Goal: Task Accomplishment & Management: Complete application form

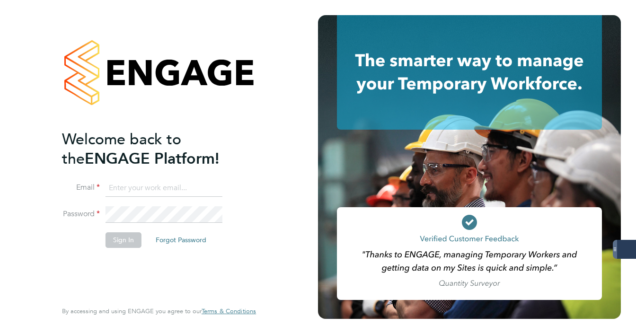
type input "[EMAIL_ADDRESS][DOMAIN_NAME]"
click at [132, 234] on button "Sign In" at bounding box center [124, 239] width 36 height 15
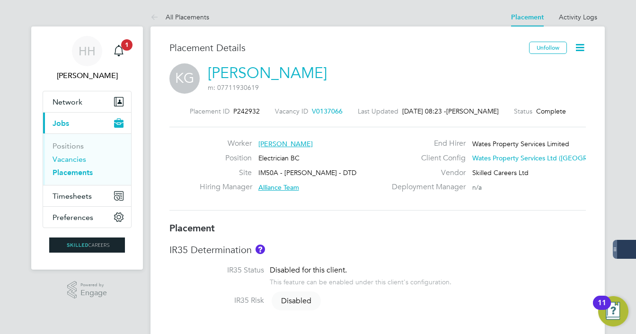
click at [79, 163] on link "Vacancies" at bounding box center [70, 159] width 34 height 9
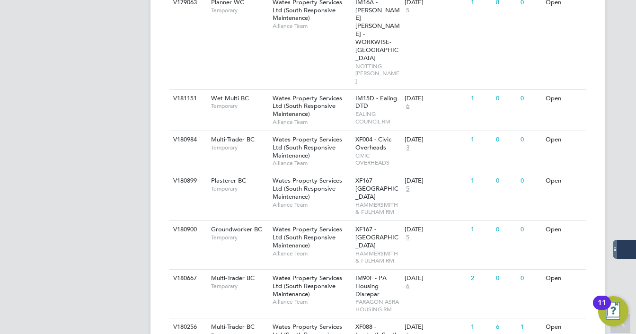
scroll to position [961, 0]
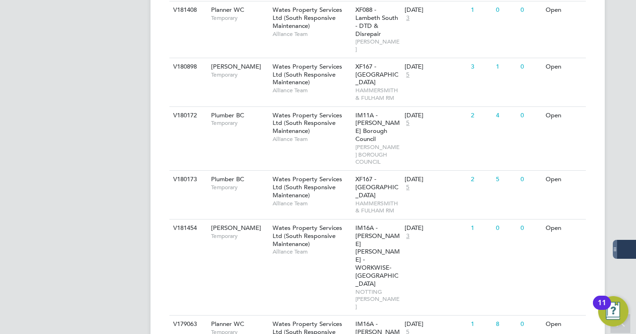
scroll to position [640, 0]
click at [393, 220] on div "IM16A - NOTT HILL - WORKWISE- North East NOTTING HILL RM" at bounding box center [378, 268] width 50 height 96
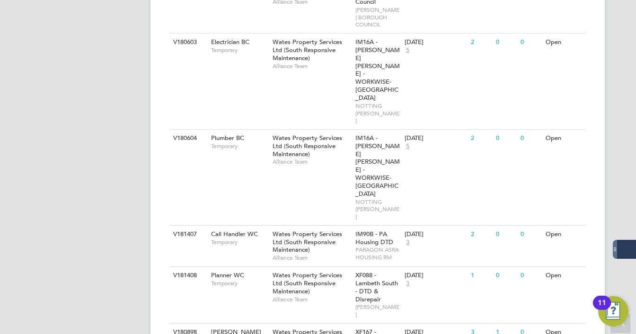
scroll to position [356, 0]
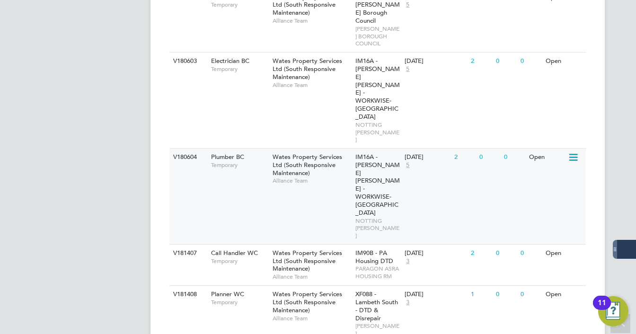
click at [361, 217] on span "NOTTING HILL RM" at bounding box center [377, 228] width 45 height 22
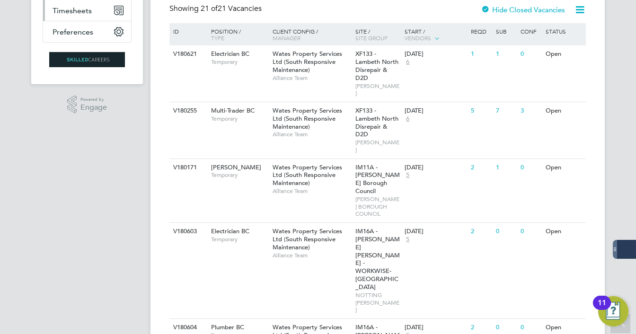
scroll to position [0, 0]
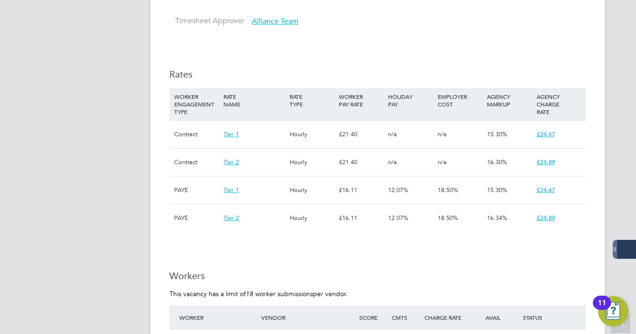
scroll to position [625, 0]
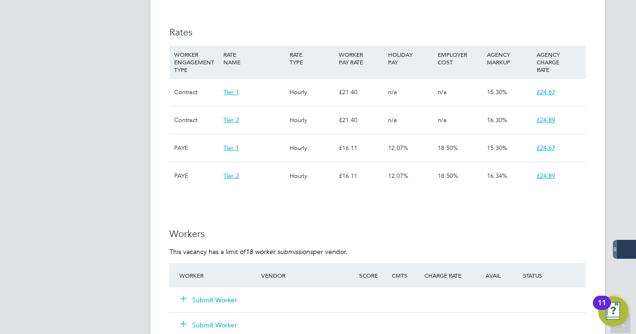
click at [229, 300] on button "Submit Worker" at bounding box center [209, 299] width 57 height 9
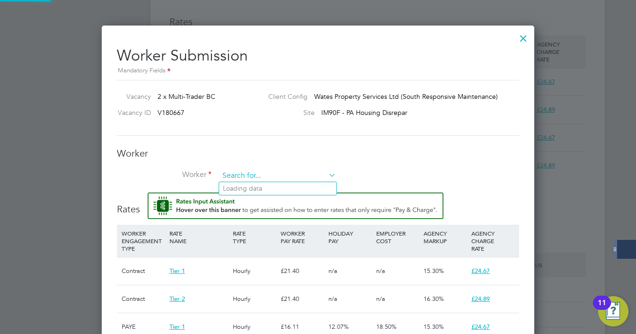
click at [241, 181] on input at bounding box center [277, 176] width 117 height 14
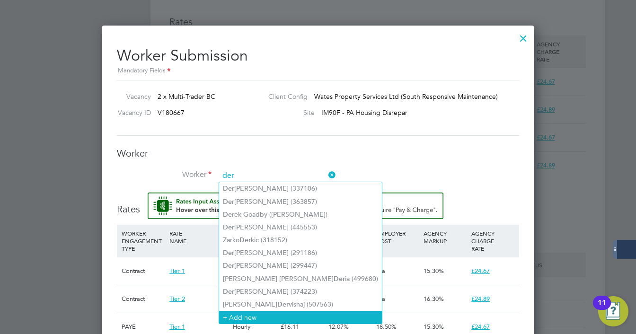
type input "der"
click at [250, 317] on li "+ Add new" at bounding box center [300, 317] width 163 height 13
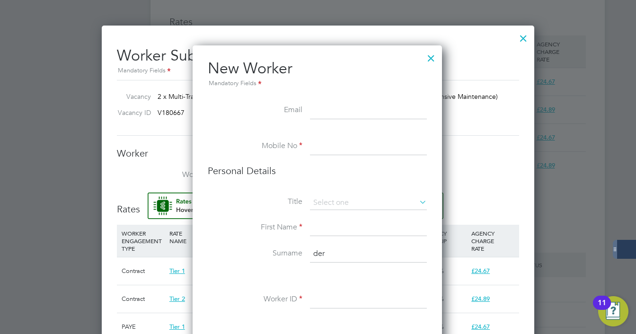
paste input "[EMAIL_ADDRESS][DOMAIN_NAME]"
type input "[EMAIL_ADDRESS][DOMAIN_NAME]"
click at [336, 142] on input at bounding box center [368, 146] width 117 height 17
paste input "[PHONE_NUMBER]"
type input "[PHONE_NUMBER]"
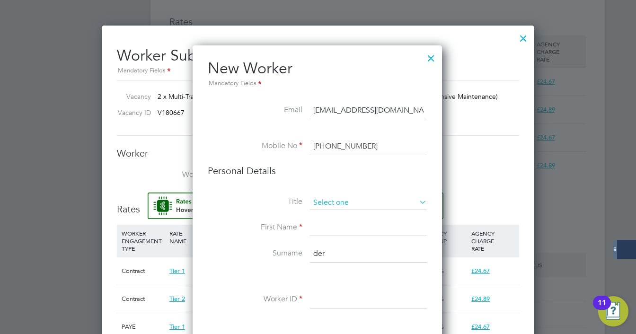
click at [322, 202] on input at bounding box center [368, 203] width 117 height 14
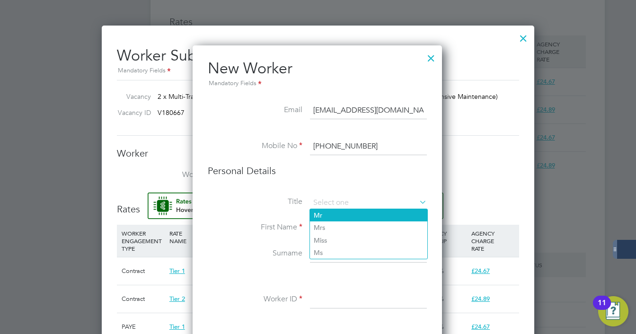
click at [323, 210] on li "Mr" at bounding box center [368, 215] width 117 height 12
type input "Mr"
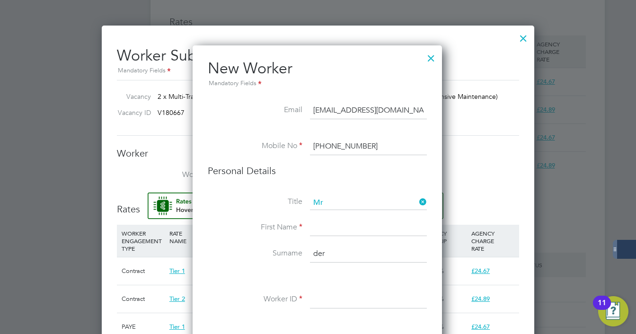
drag, startPoint x: 318, startPoint y: 227, endPoint x: 315, endPoint y: 188, distance: 38.4
click at [318, 227] on input at bounding box center [368, 228] width 117 height 17
type input "Deri"
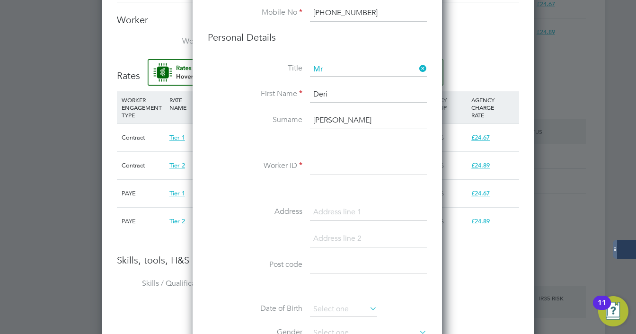
type input "[PERSON_NAME]"
click at [338, 164] on input at bounding box center [368, 166] width 117 height 17
paste input "508217"
type input "508217"
click at [634, 89] on div at bounding box center [318, 167] width 636 height 334
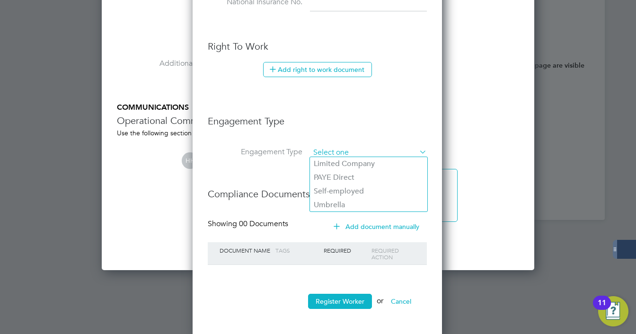
click at [361, 150] on input at bounding box center [368, 152] width 117 height 13
click at [343, 297] on button "Register Worker" at bounding box center [340, 301] width 64 height 15
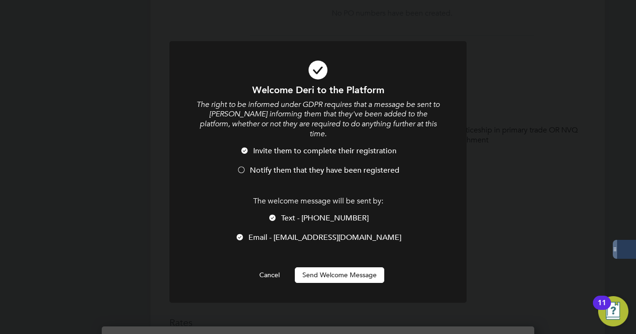
click at [348, 267] on button "Send Welcome Message" at bounding box center [339, 274] width 89 height 15
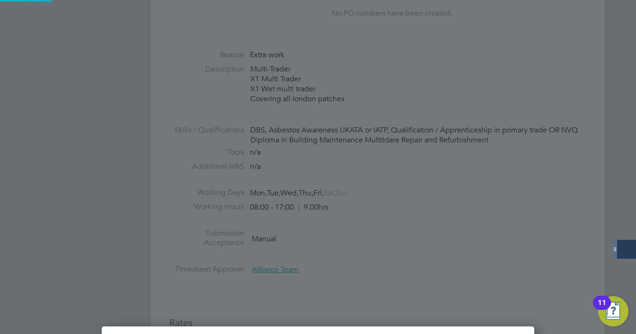
type input "[PERSON_NAME] (508217)"
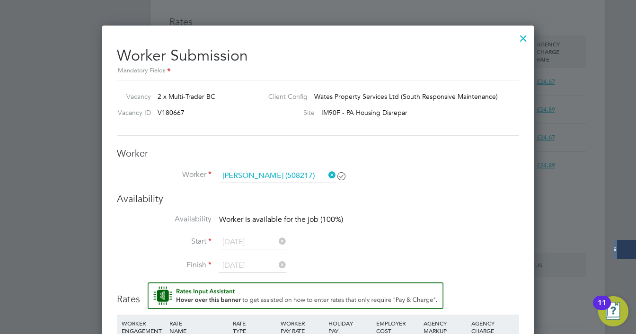
click at [467, 188] on li "Worker Deri Henry (508217)" at bounding box center [318, 181] width 402 height 24
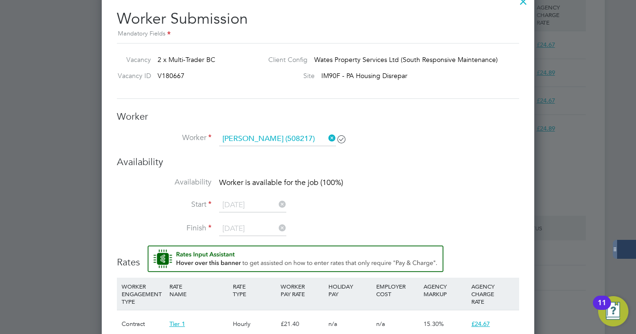
scroll to position [673, 0]
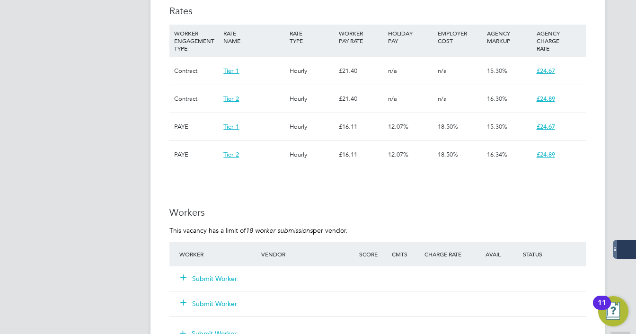
scroll to position [625, 0]
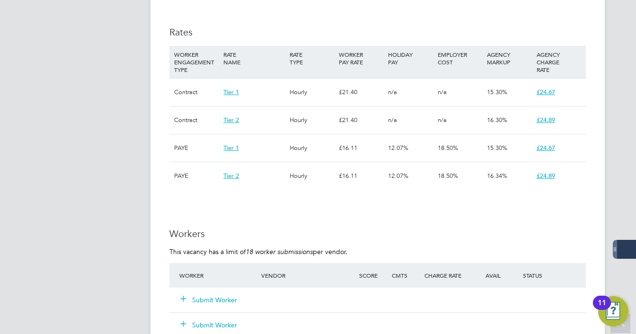
click at [213, 298] on button "Submit Worker" at bounding box center [209, 299] width 57 height 9
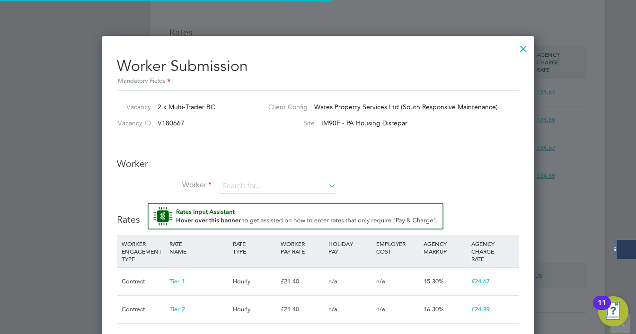
scroll to position [28, 64]
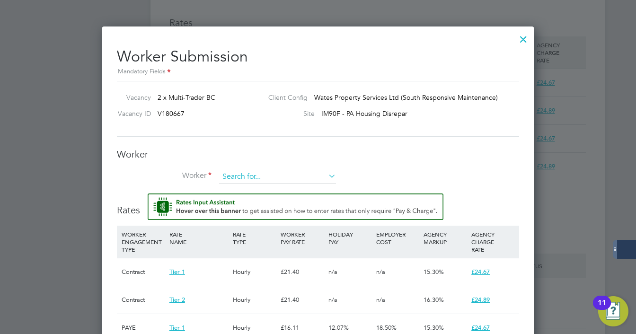
click at [263, 177] on input at bounding box center [277, 177] width 117 height 14
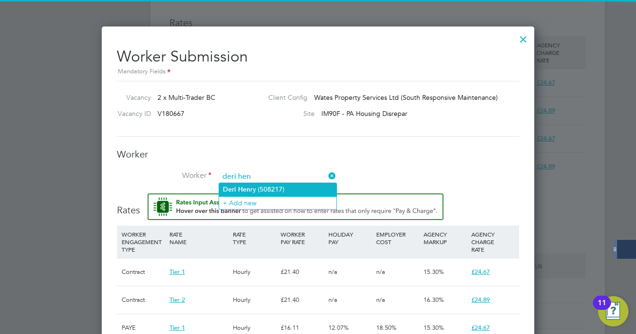
click at [257, 190] on li "Deri Hen ry (508217)" at bounding box center [277, 189] width 117 height 13
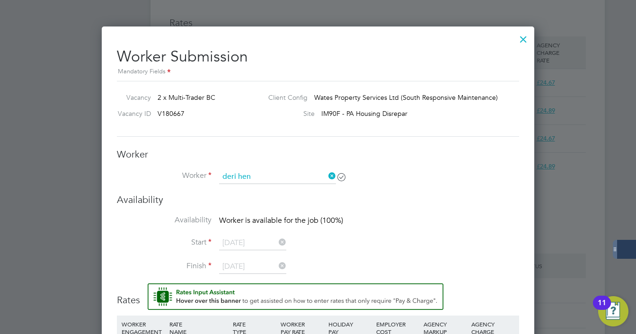
type input "[PERSON_NAME] (508217)"
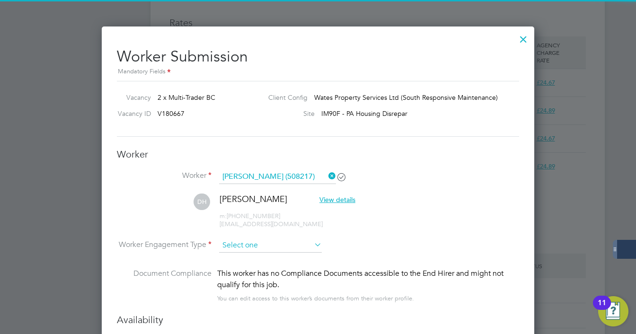
click at [260, 241] on input at bounding box center [270, 245] width 103 height 14
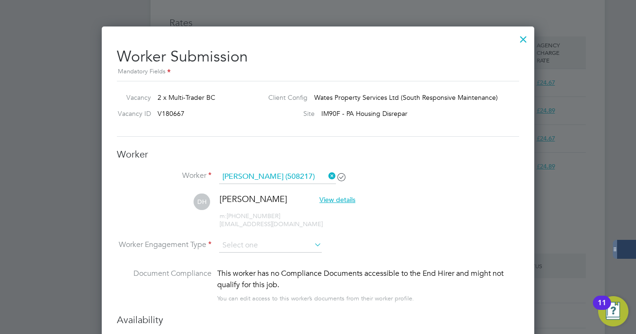
click at [256, 255] on li "Contract" at bounding box center [270, 257] width 103 height 12
type input "Contract"
click at [439, 194] on li "DH Deri Henry View details m: +44 7424 862435 derihenry@googlemail.com" at bounding box center [318, 216] width 402 height 45
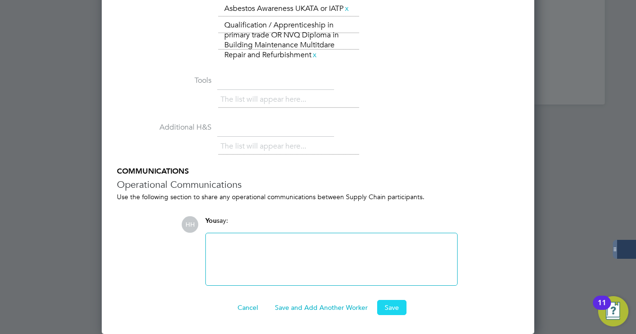
click at [392, 308] on button "Save" at bounding box center [391, 307] width 29 height 15
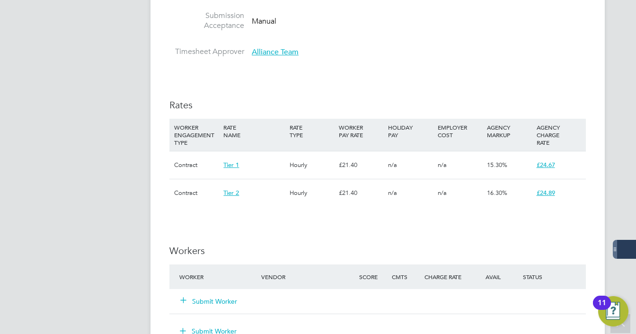
scroll to position [530, 0]
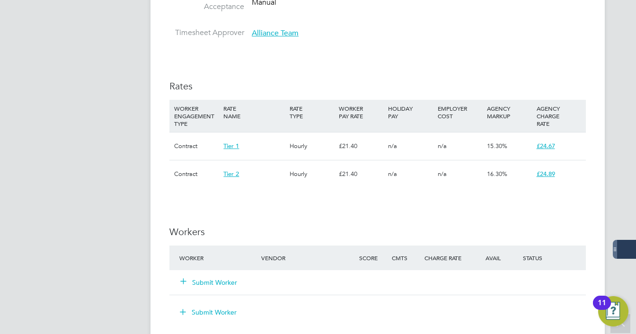
click at [208, 282] on button "Submit Worker" at bounding box center [209, 282] width 57 height 9
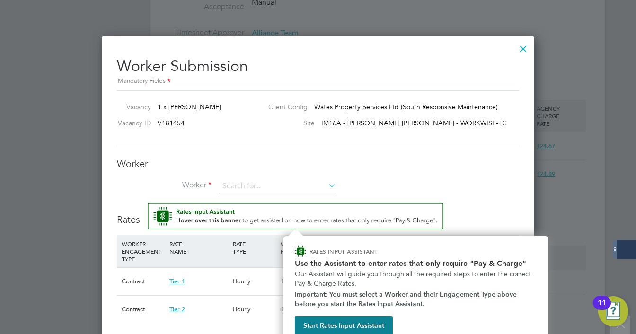
scroll to position [540, 0]
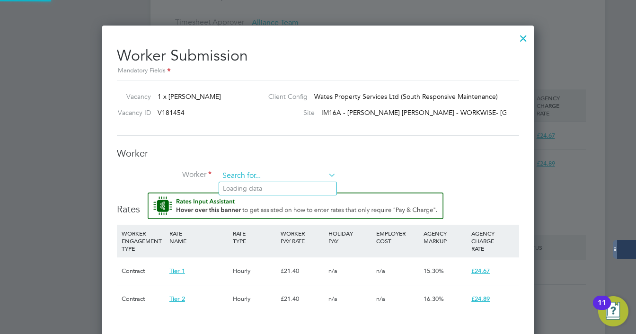
click at [256, 180] on input at bounding box center [277, 176] width 117 height 14
click at [255, 187] on li "Deri H enry (508217)" at bounding box center [277, 188] width 117 height 13
type input "Deri Henry (508217)"
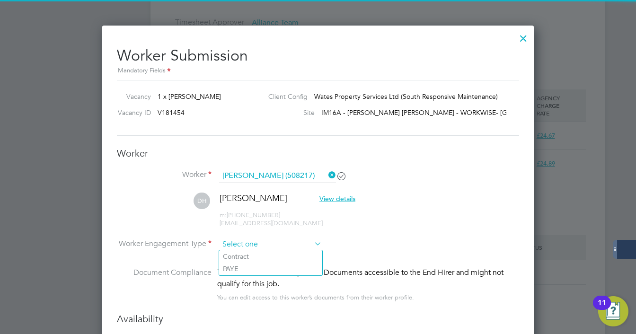
click at [240, 240] on input at bounding box center [270, 245] width 103 height 14
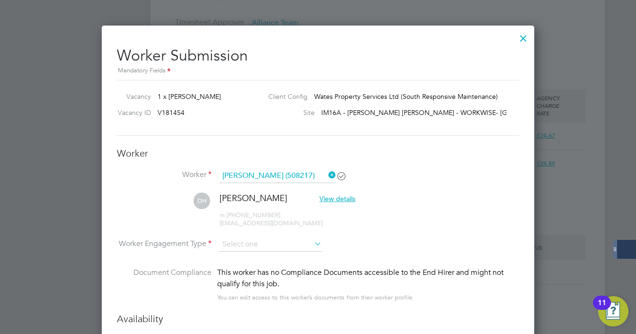
click at [240, 251] on li "Contract" at bounding box center [270, 256] width 103 height 12
type input "Contract"
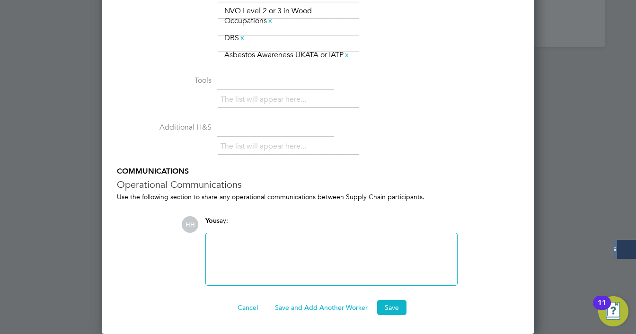
click at [396, 304] on button "Save" at bounding box center [391, 307] width 29 height 15
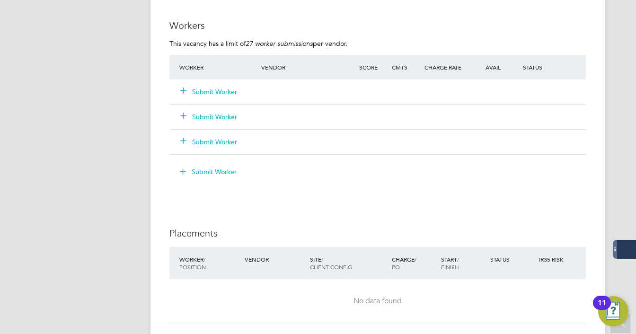
scroll to position [871, 0]
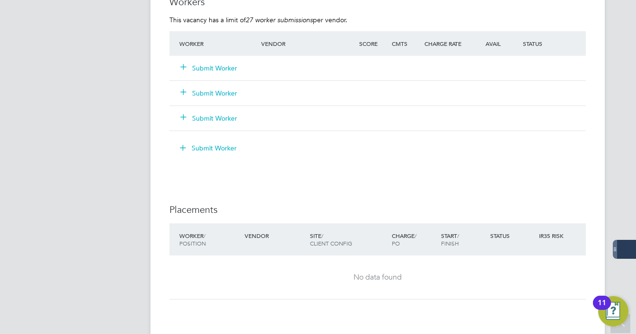
click at [203, 69] on button "Submit Worker" at bounding box center [209, 67] width 57 height 9
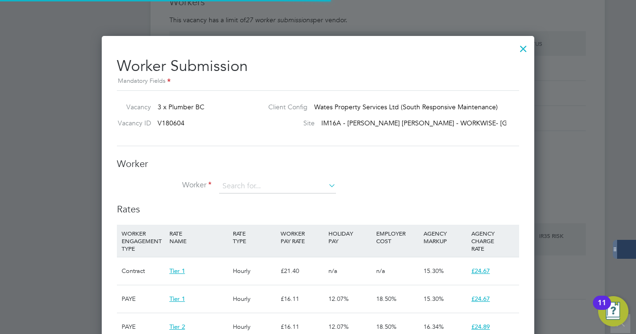
scroll to position [28, 64]
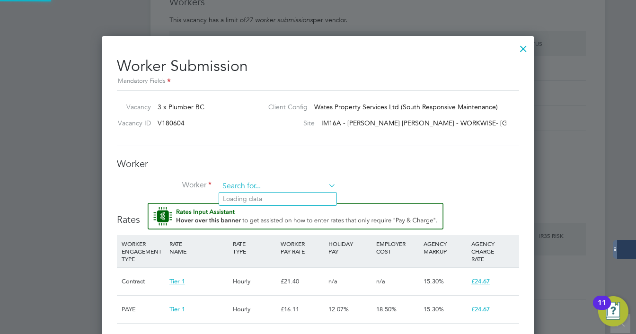
click at [244, 184] on input at bounding box center [277, 186] width 117 height 14
click at [247, 198] on b "[PERSON_NAME]" at bounding box center [265, 199] width 55 height 8
type input "[PERSON_NAME] (508217)"
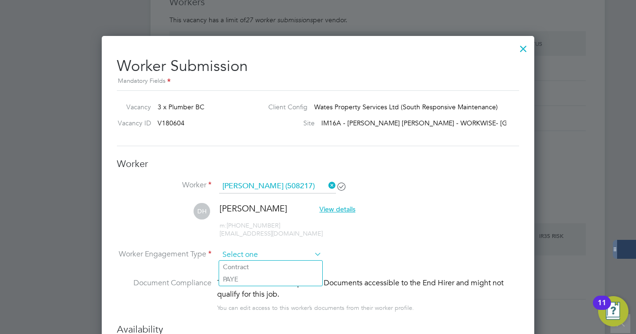
click at [247, 252] on input at bounding box center [270, 255] width 103 height 14
click at [247, 262] on li "Contract" at bounding box center [270, 267] width 103 height 12
type input "Contract"
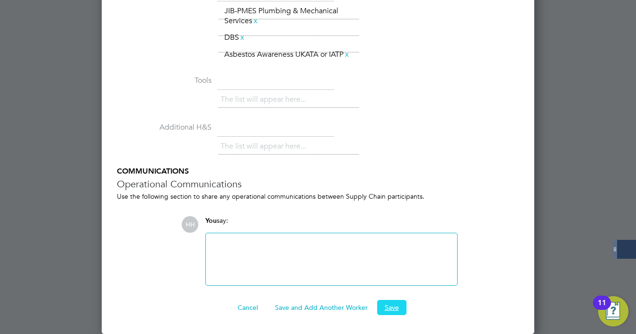
click at [398, 306] on button "Save" at bounding box center [391, 307] width 29 height 15
